Goal: Check status

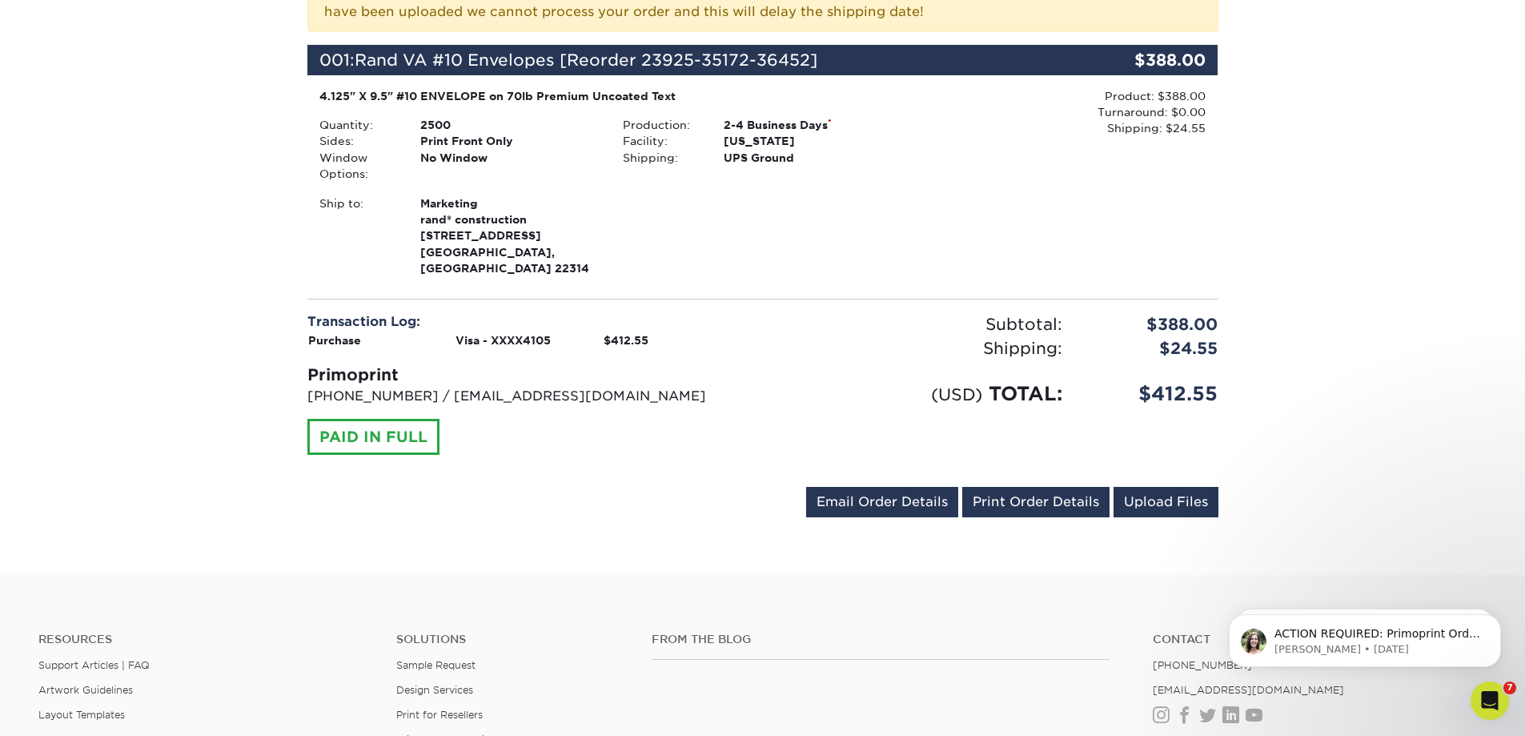
click at [236, 52] on div "Your order has been placed! Order #: 25929-94917-36452 [DATE] 9:49am Go to My A…" at bounding box center [762, 160] width 1525 height 831
click at [1437, 647] on p "[PERSON_NAME] • [DATE]" at bounding box center [1377, 649] width 207 height 14
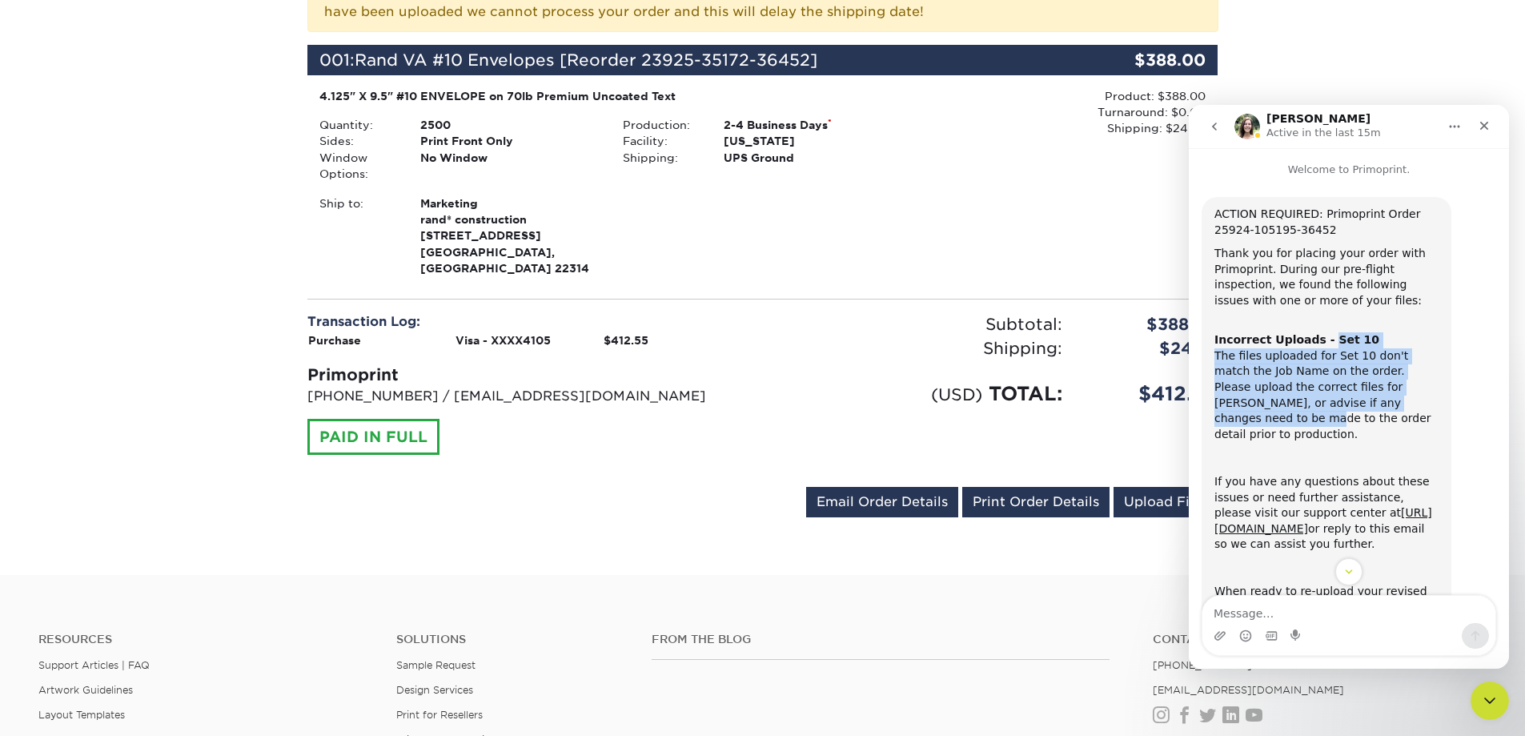
drag, startPoint x: 1315, startPoint y: 344, endPoint x: 1354, endPoint y: 396, distance: 64.7
click at [1354, 396] on div "Incorrect Uploads - Set 10 The files uploaded for Set 10 don't match the Job Na…" at bounding box center [1326, 380] width 224 height 126
click at [1354, 397] on div "Incorrect Uploads - Set 10 The files uploaded for Set 10 don't match the Job Na…" at bounding box center [1326, 380] width 224 height 126
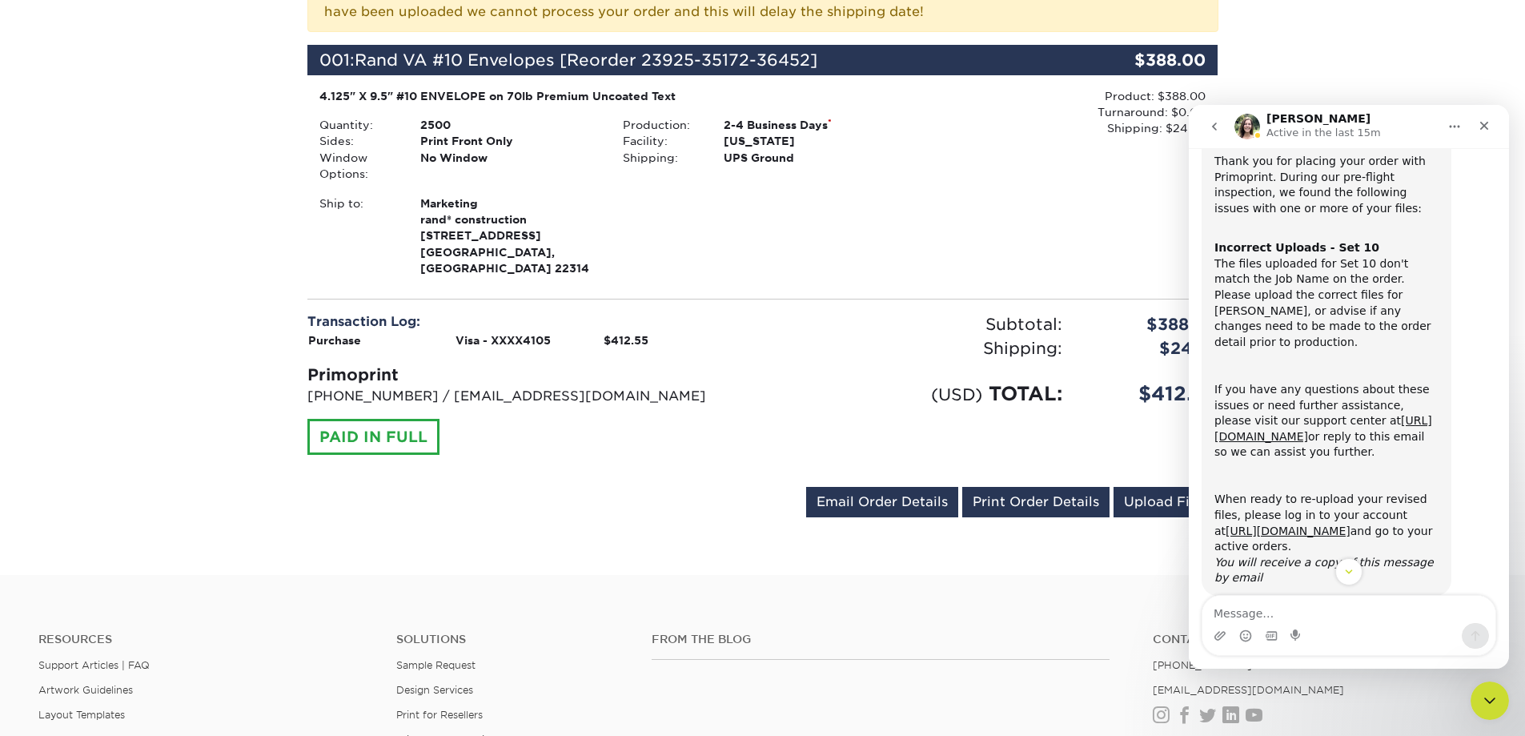
scroll to position [110, 0]
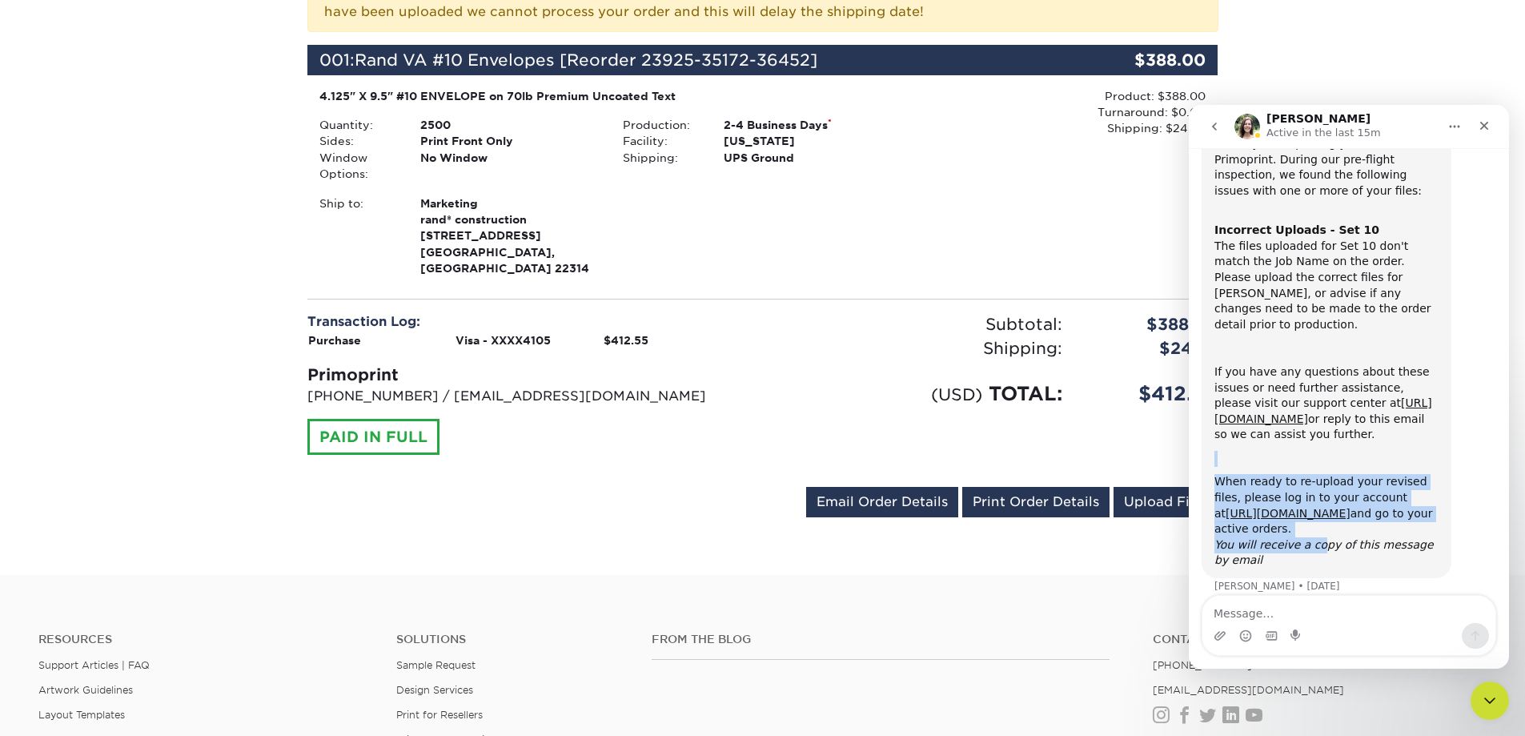
drag, startPoint x: 1311, startPoint y: 528, endPoint x: 1241, endPoint y: 430, distance: 121.1
click at [1241, 430] on div "ACTION REQUIRED: Primoprint Order 25924-105195-36452 Thank you for placing your…" at bounding box center [1326, 332] width 224 height 471
click at [1242, 430] on div "ACTION REQUIRED: Primoprint Order 25924-105195-36452 Thank you for placing your…" at bounding box center [1326, 332] width 224 height 471
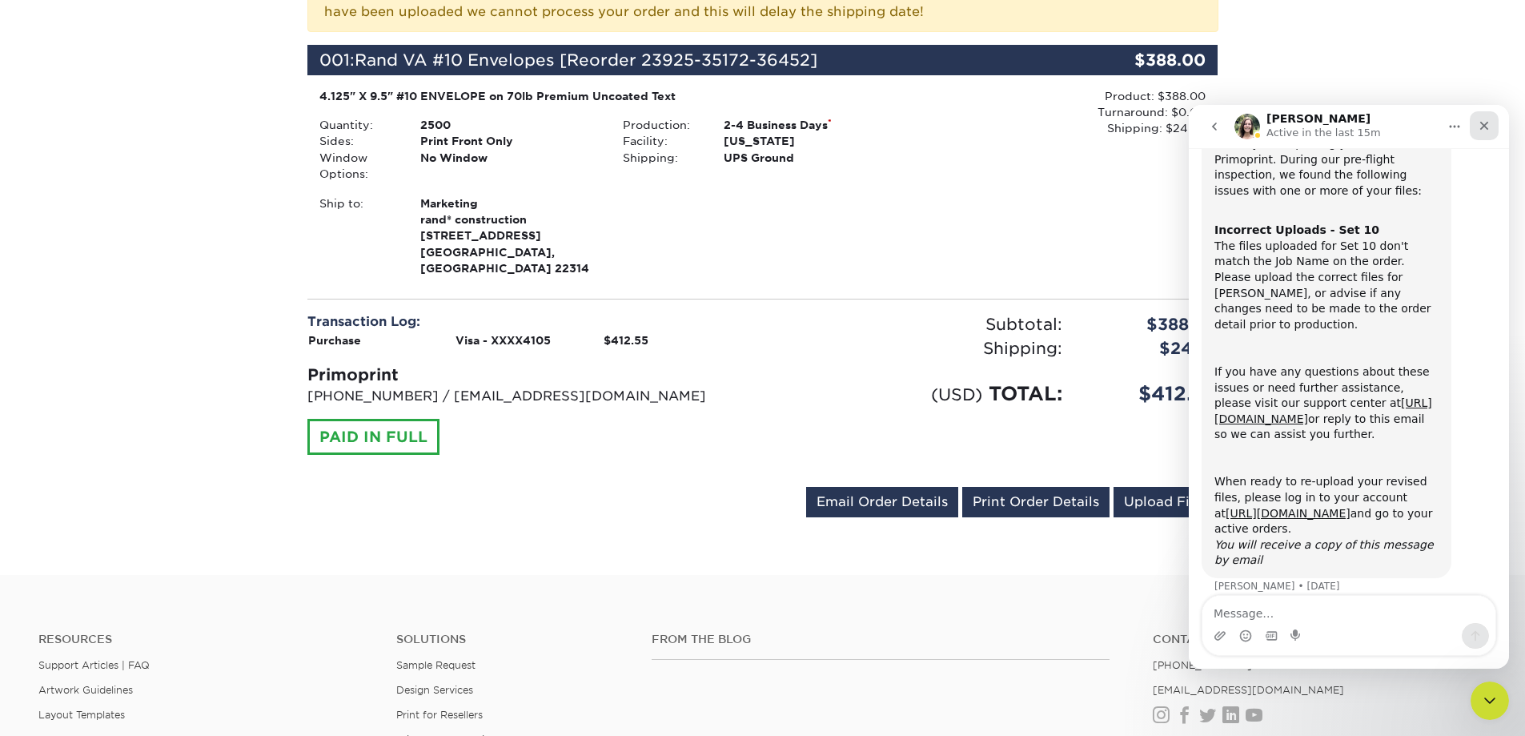
click at [1482, 133] on div "Close" at bounding box center [1484, 125] width 29 height 29
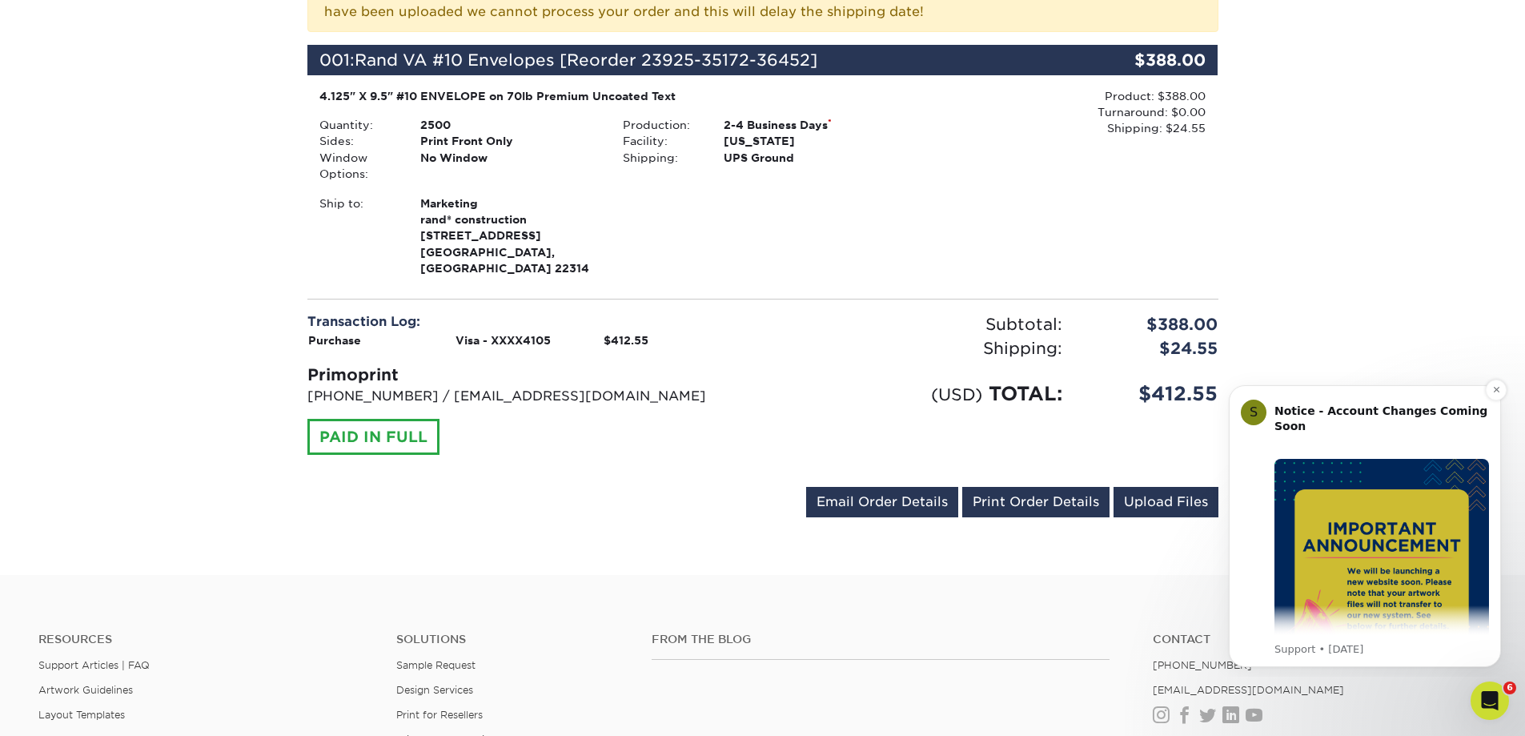
click at [1430, 471] on img "Message content" at bounding box center [1381, 566] width 215 height 215
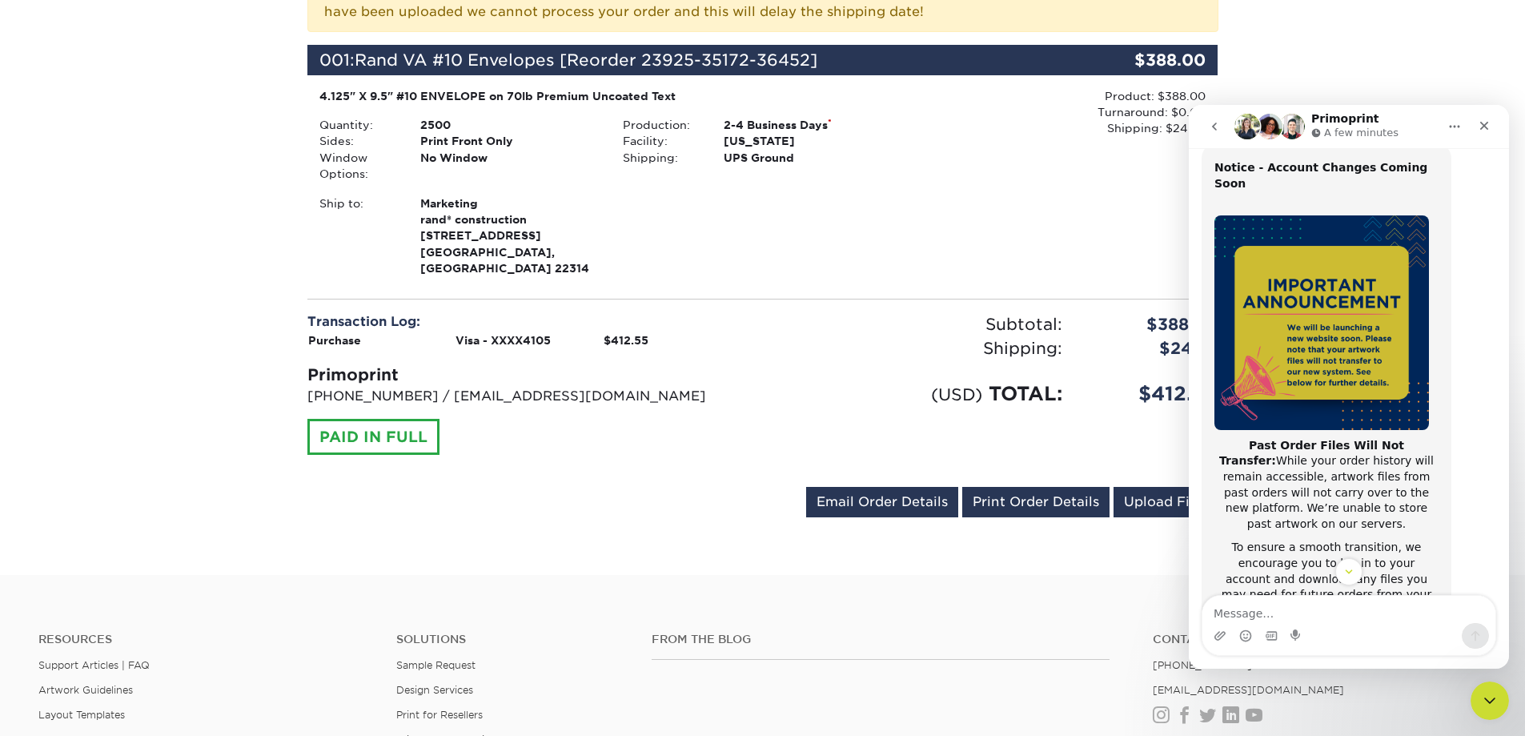
scroll to position [215, 0]
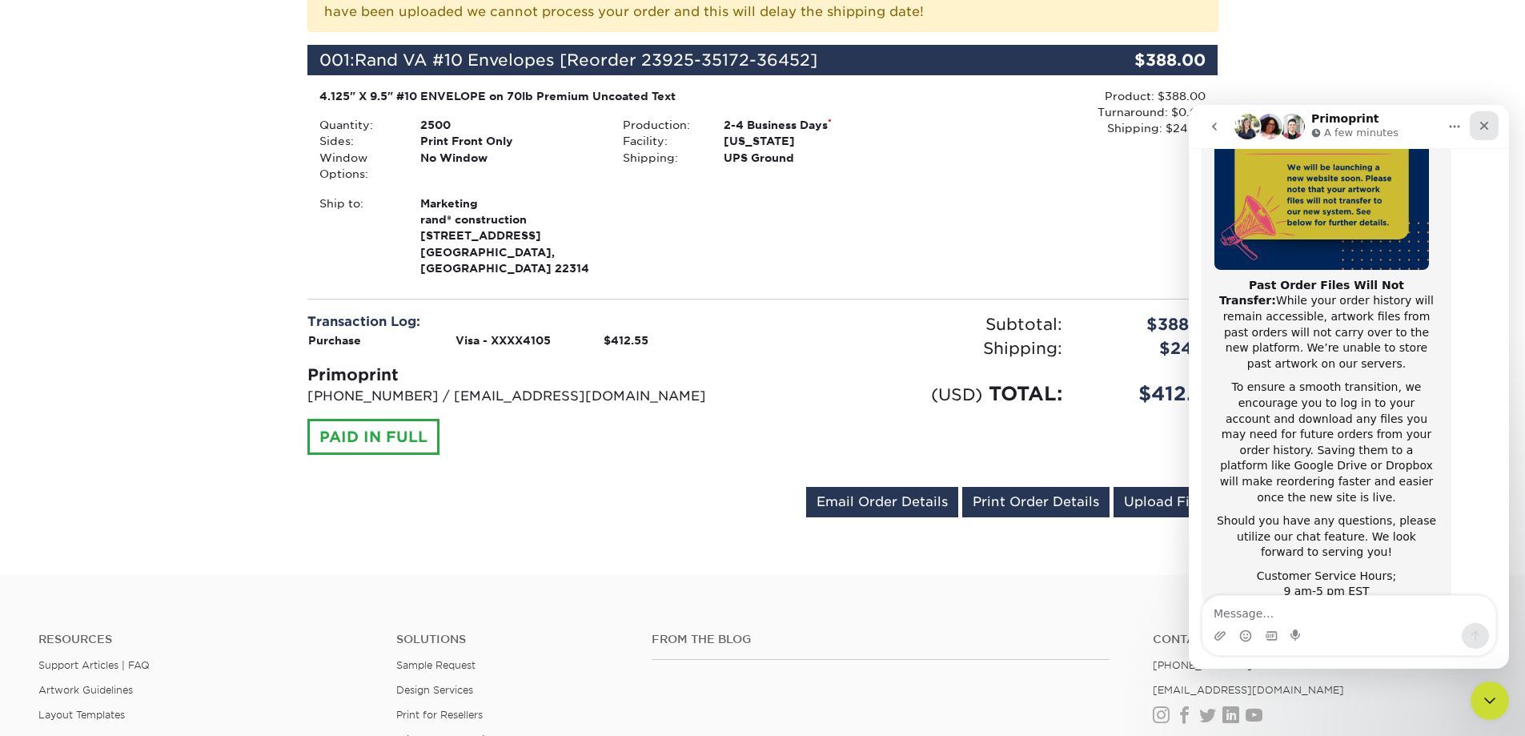
click at [1478, 130] on icon "Close" at bounding box center [1484, 125] width 13 height 13
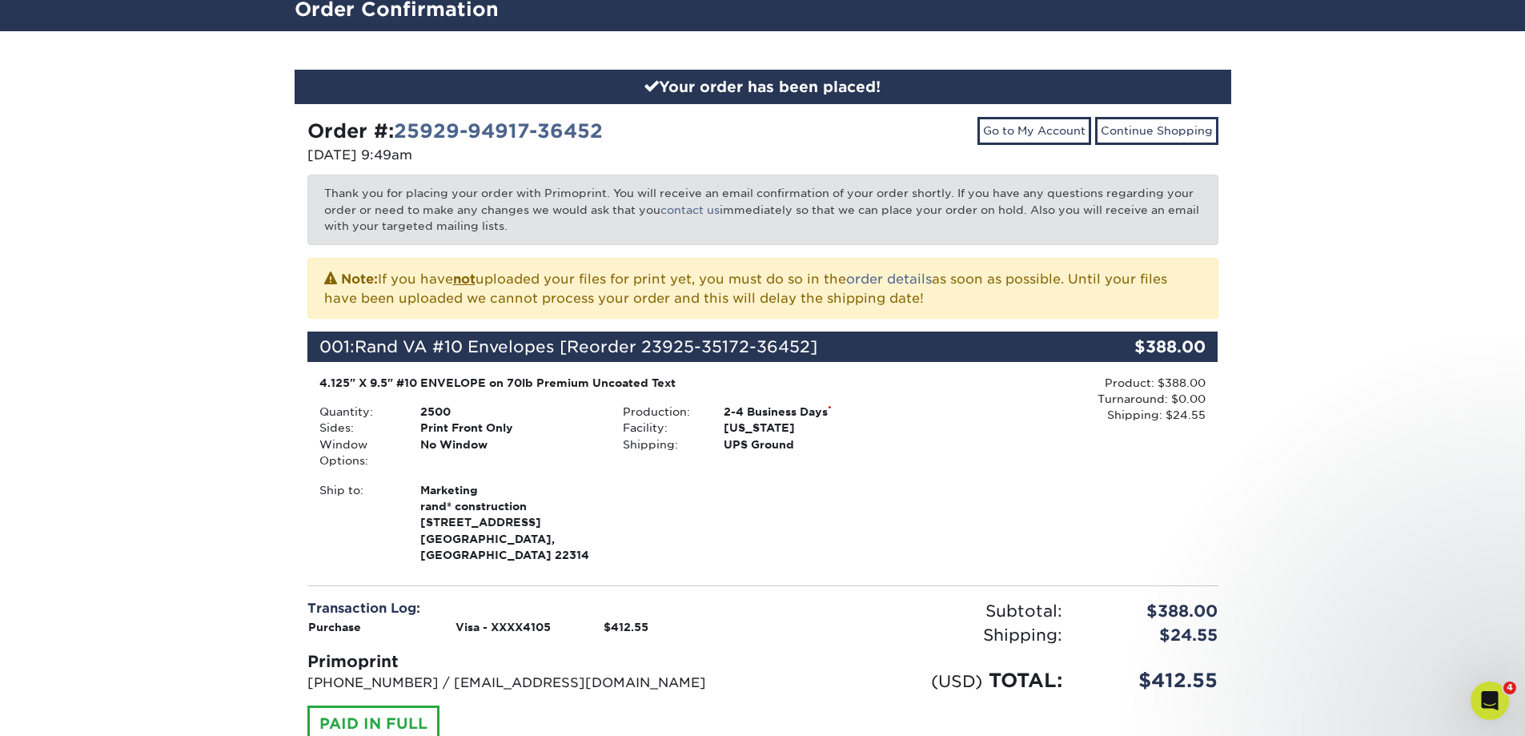
scroll to position [0, 0]
